Goal: Information Seeking & Learning: Learn about a topic

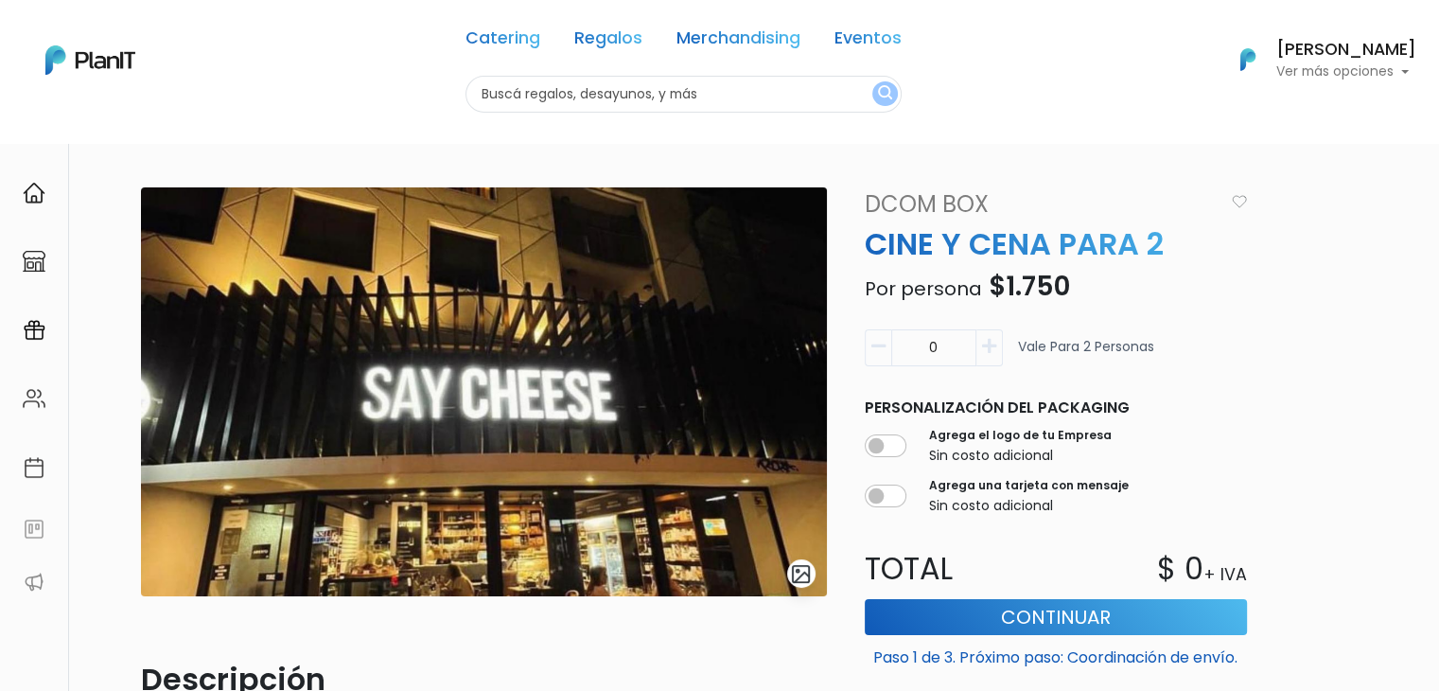
click at [537, 99] on input "text" at bounding box center [684, 94] width 436 height 37
type input "vaso"
click at [872, 81] on button "submit" at bounding box center [885, 93] width 26 height 25
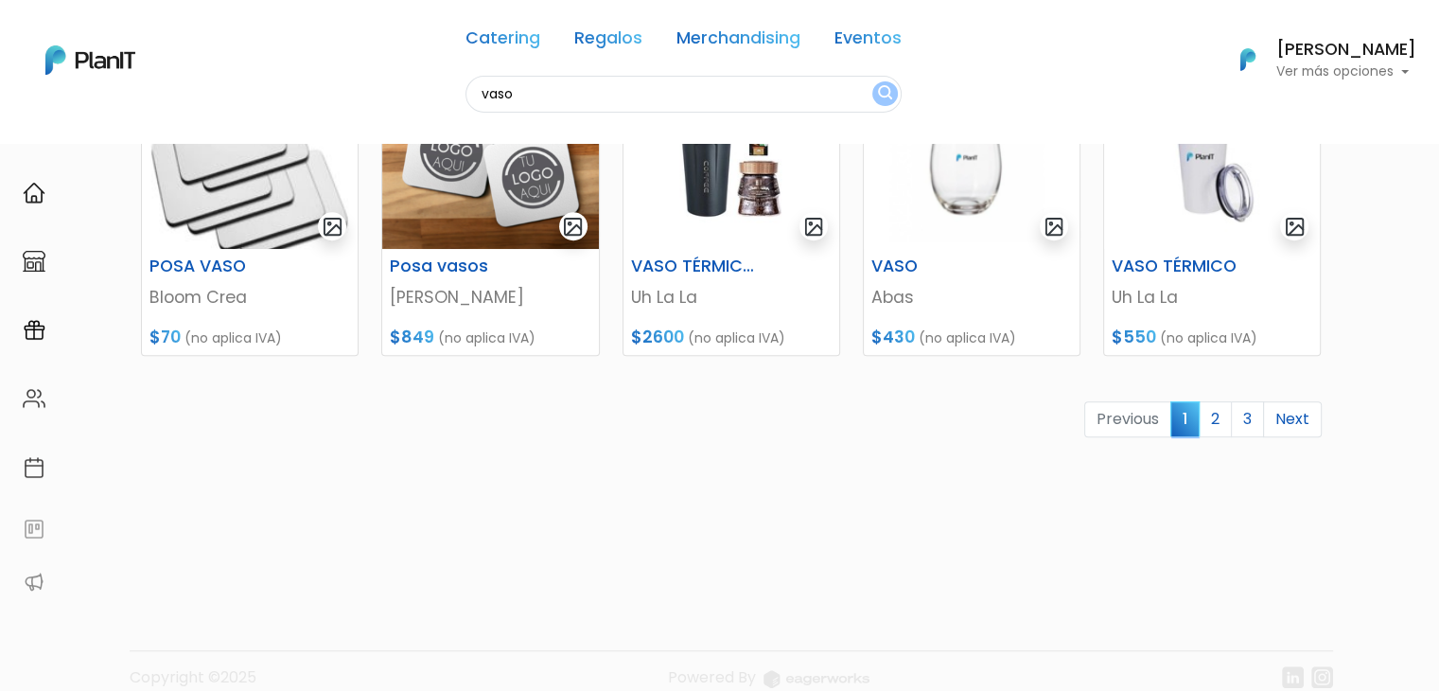
scroll to position [919, 0]
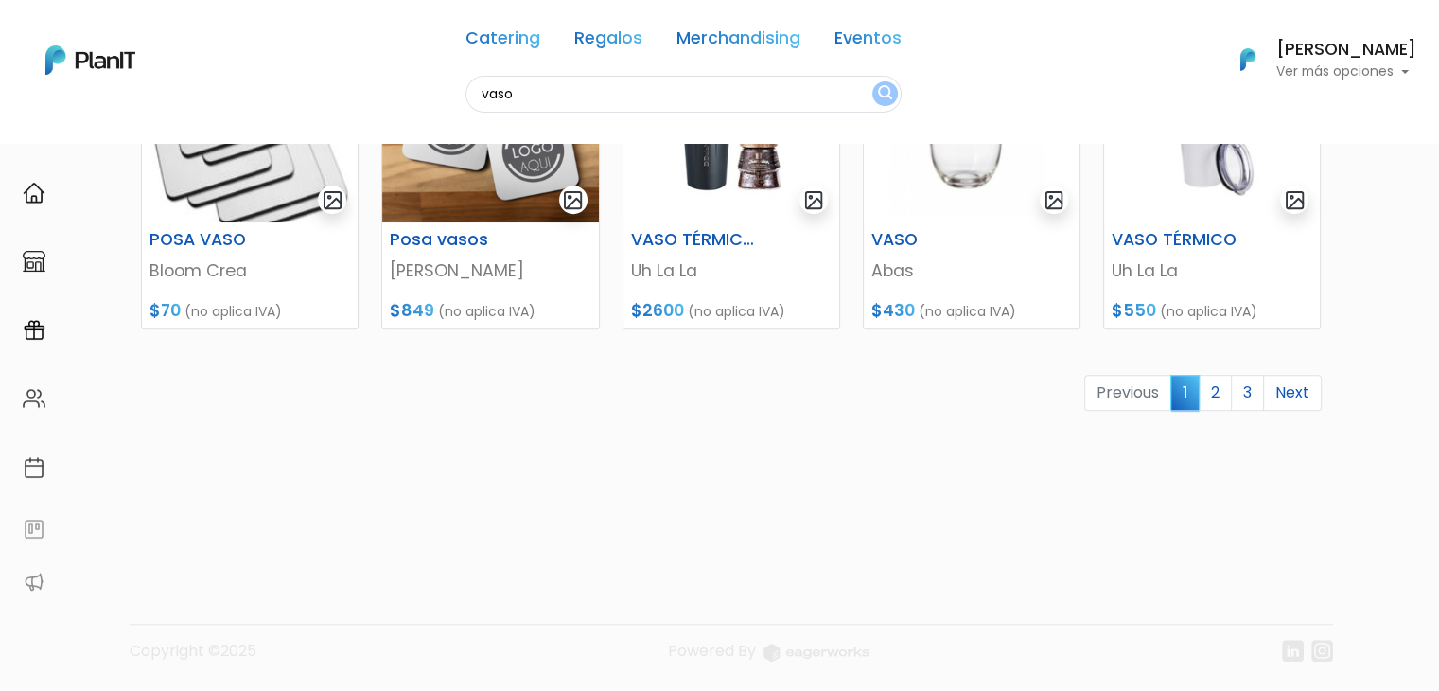
click at [1223, 386] on link "2" at bounding box center [1215, 393] width 33 height 36
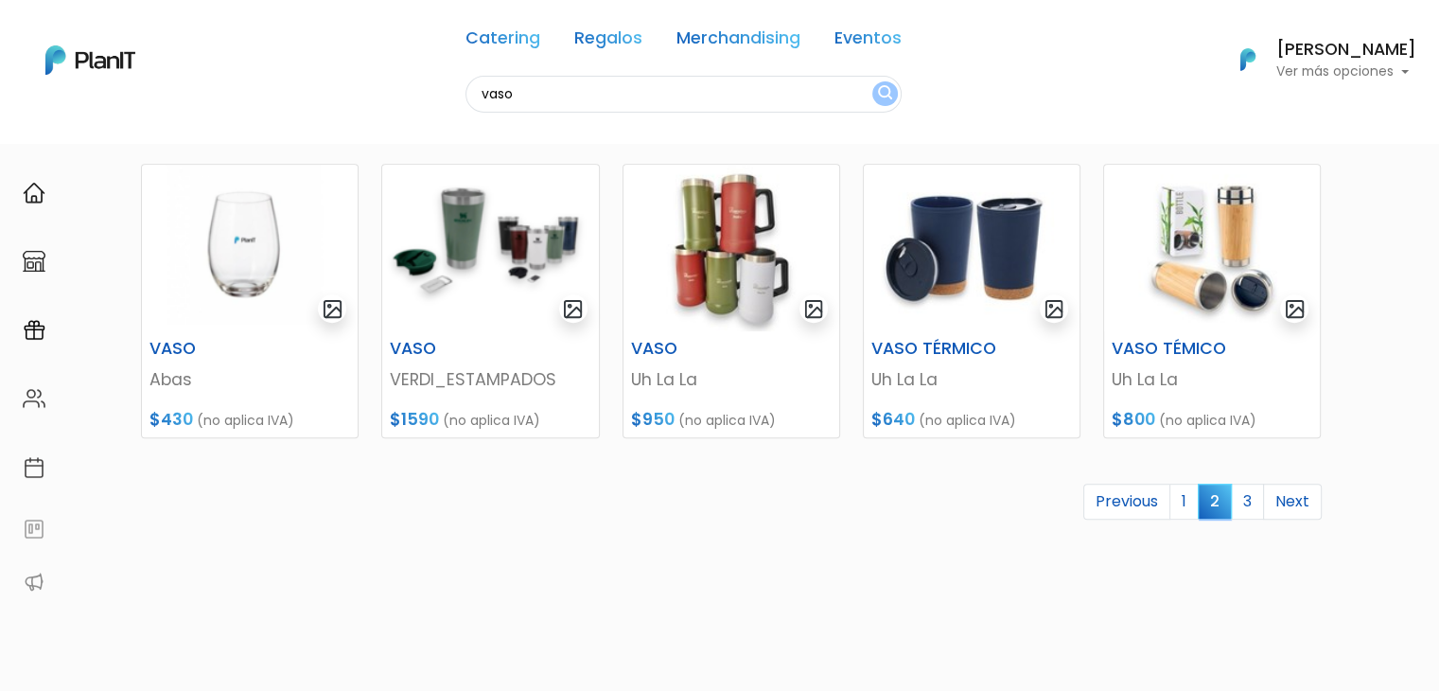
scroll to position [856, 0]
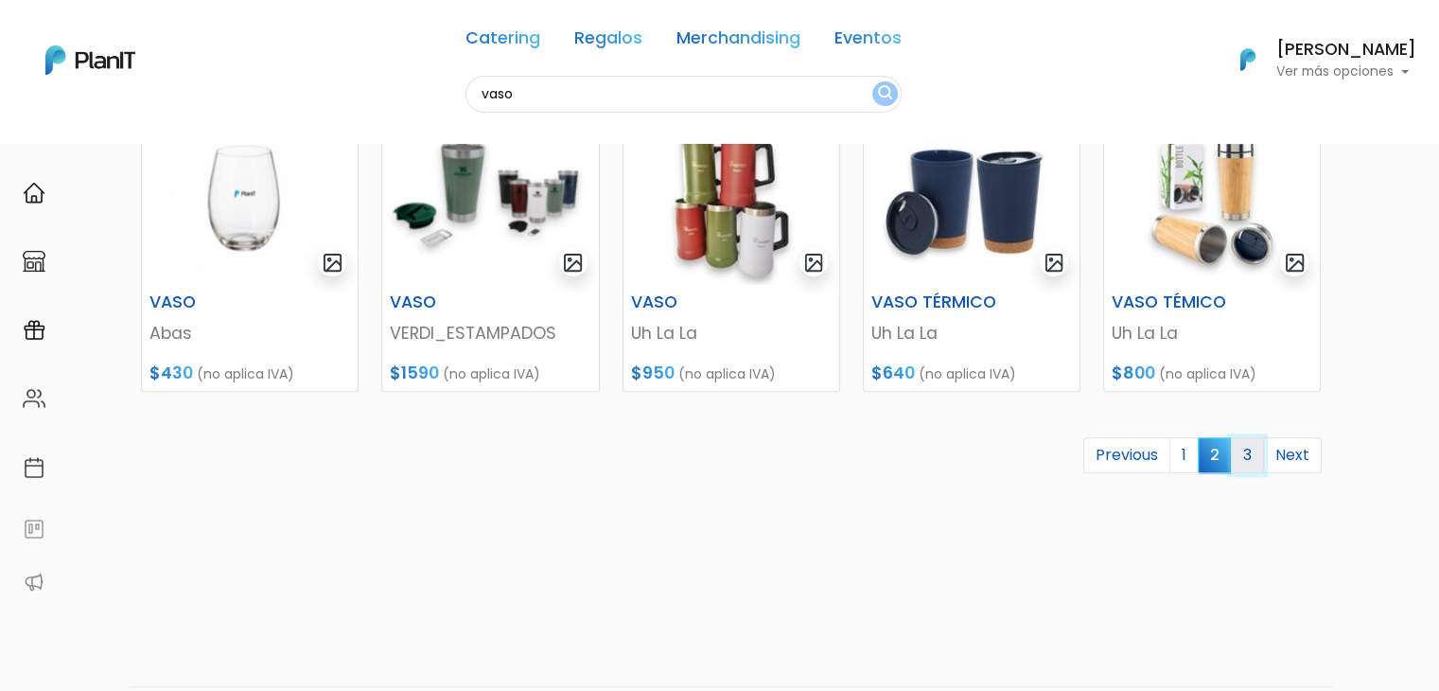
click at [1245, 454] on link "3" at bounding box center [1247, 455] width 33 height 36
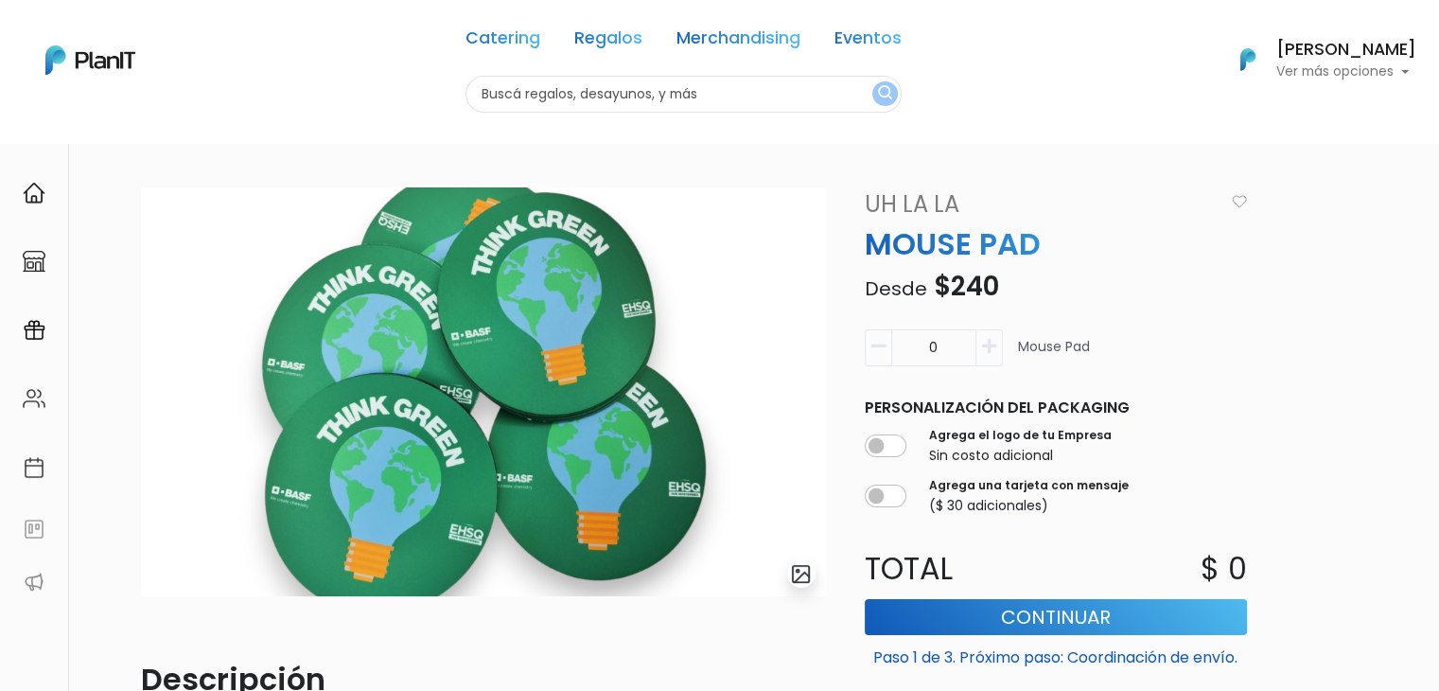
click at [528, 89] on input "text" at bounding box center [684, 94] width 436 height 37
click at [723, 39] on link "Merchandising" at bounding box center [739, 41] width 124 height 23
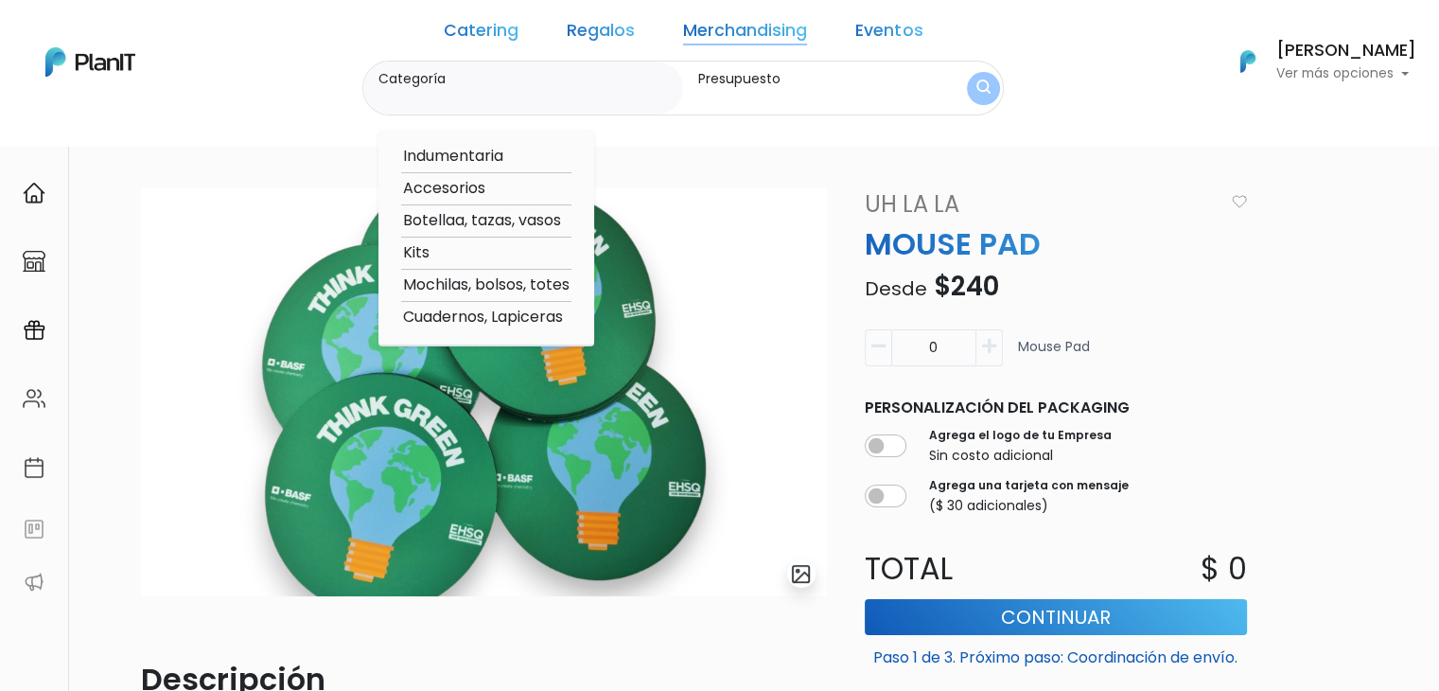
click at [570, 220] on option "Botellaa, tazas, vasos" at bounding box center [486, 221] width 170 height 24
type input "Botellaa, tazas, vasos"
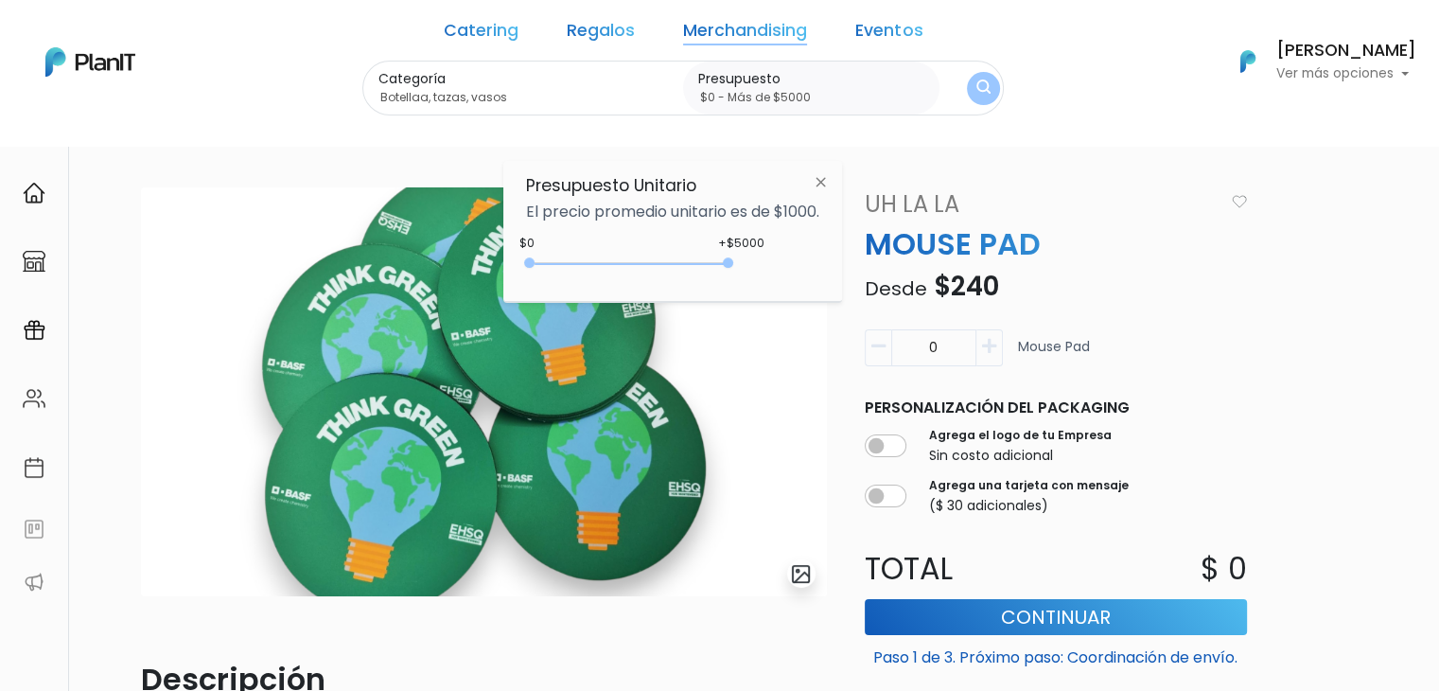
drag, startPoint x: 570, startPoint y: 264, endPoint x: 965, endPoint y: 326, distance: 400.3
click at [965, 326] on body "Catering Regalos Merchandising Eventos Catering Regalos Merchandising Eventos C…" at bounding box center [719, 345] width 1439 height 691
type input "$0 - Más de $5000"
click at [977, 84] on img "submit" at bounding box center [984, 88] width 14 height 18
